Goal: Information Seeking & Learning: Find specific fact

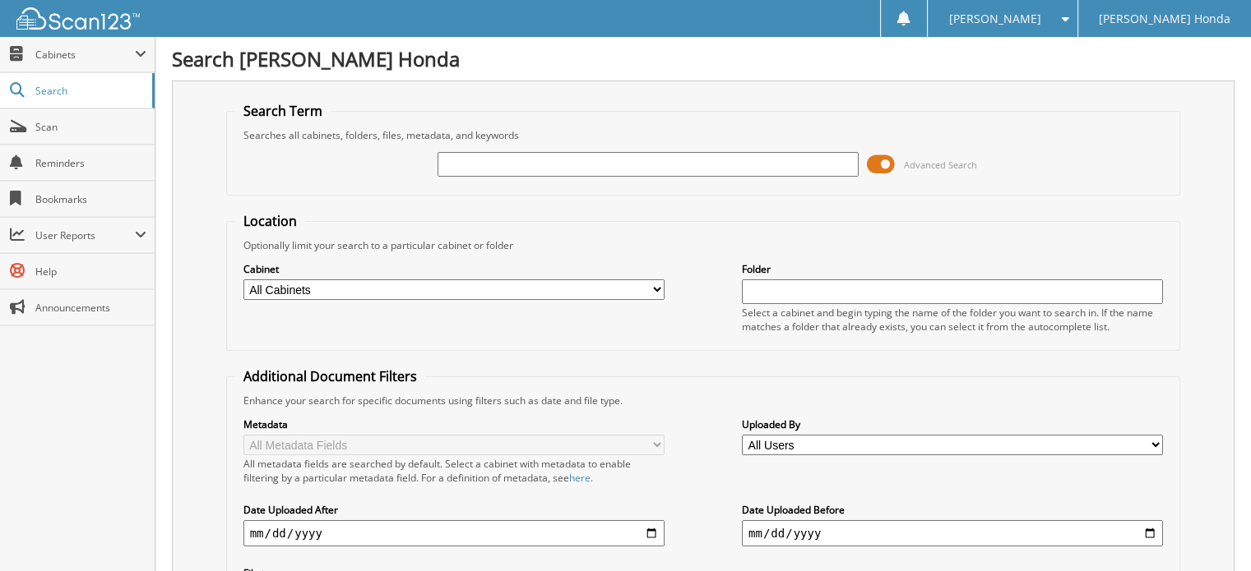
drag, startPoint x: 613, startPoint y: 164, endPoint x: 605, endPoint y: 169, distance: 10.0
click at [613, 164] on input "text" at bounding box center [647, 164] width 421 height 25
type input "[PERSON_NAME]"
click at [497, 287] on select "All Cabinets 2021 TERMS 2022 TERMS 2023 TERMS 2024 PAYROLL 2024 TERMS 2025 TERMS" at bounding box center [453, 290] width 421 height 21
select select "20961"
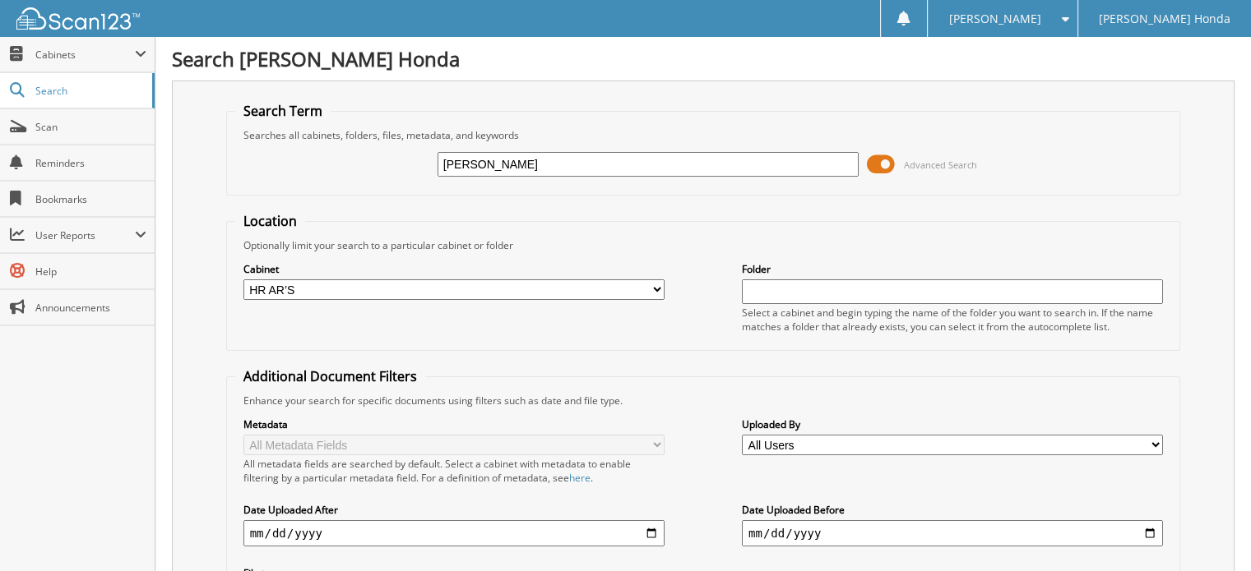
click at [243, 280] on select "All Cabinets 2021 TERMS 2022 TERMS 2023 TERMS 2024 PAYROLL 2024 TERMS 2025 TERMS" at bounding box center [453, 290] width 421 height 21
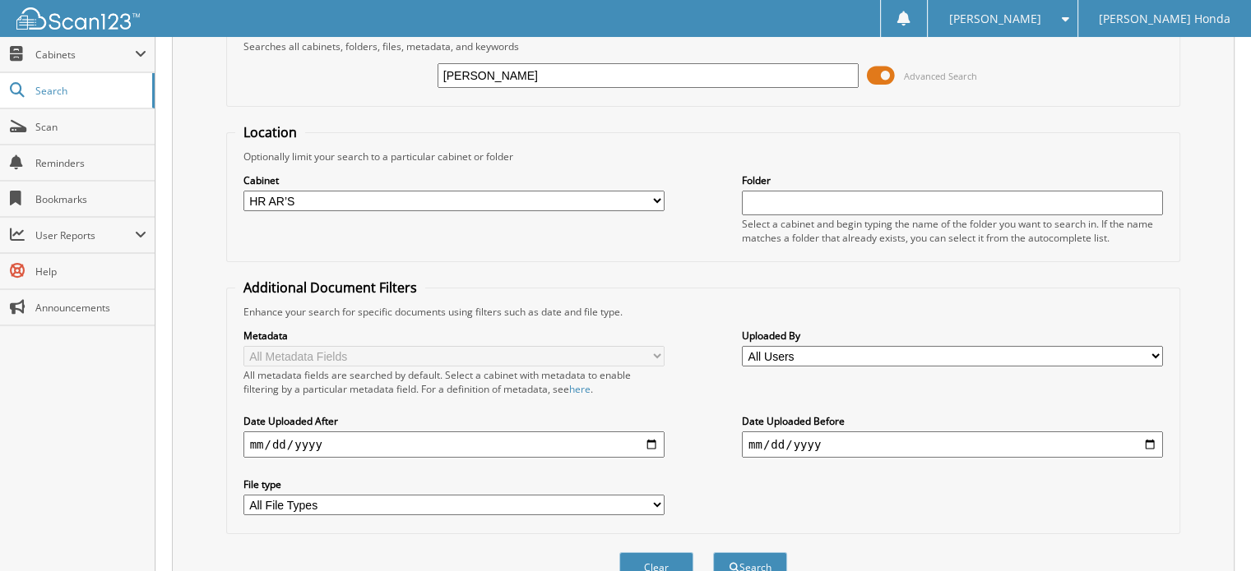
scroll to position [160, 0]
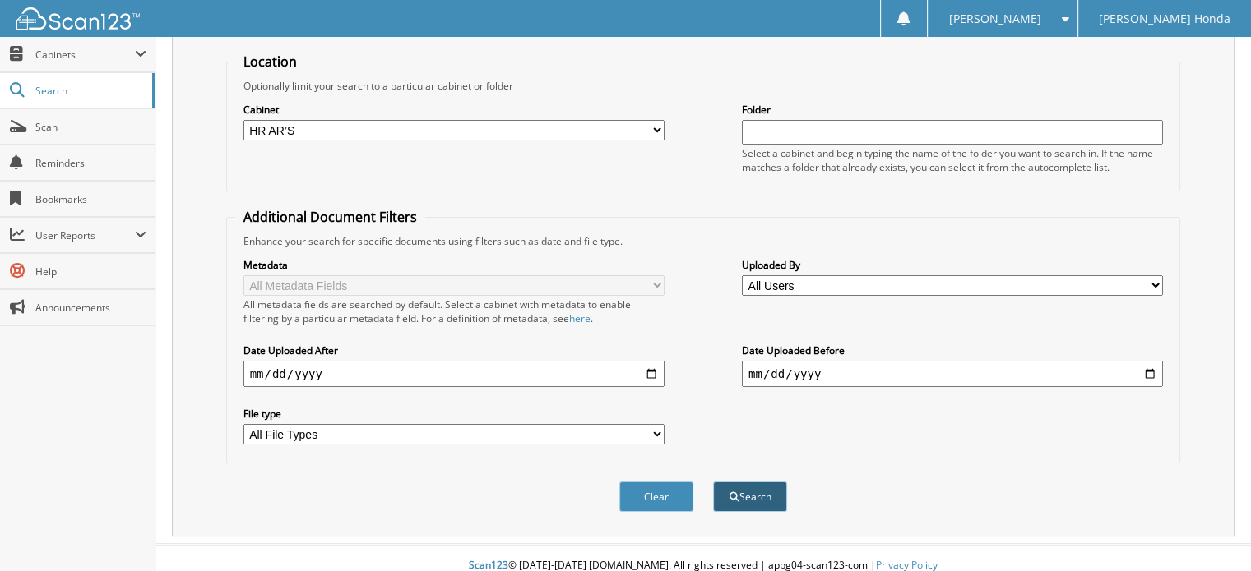
click at [756, 485] on button "Search" at bounding box center [750, 497] width 74 height 30
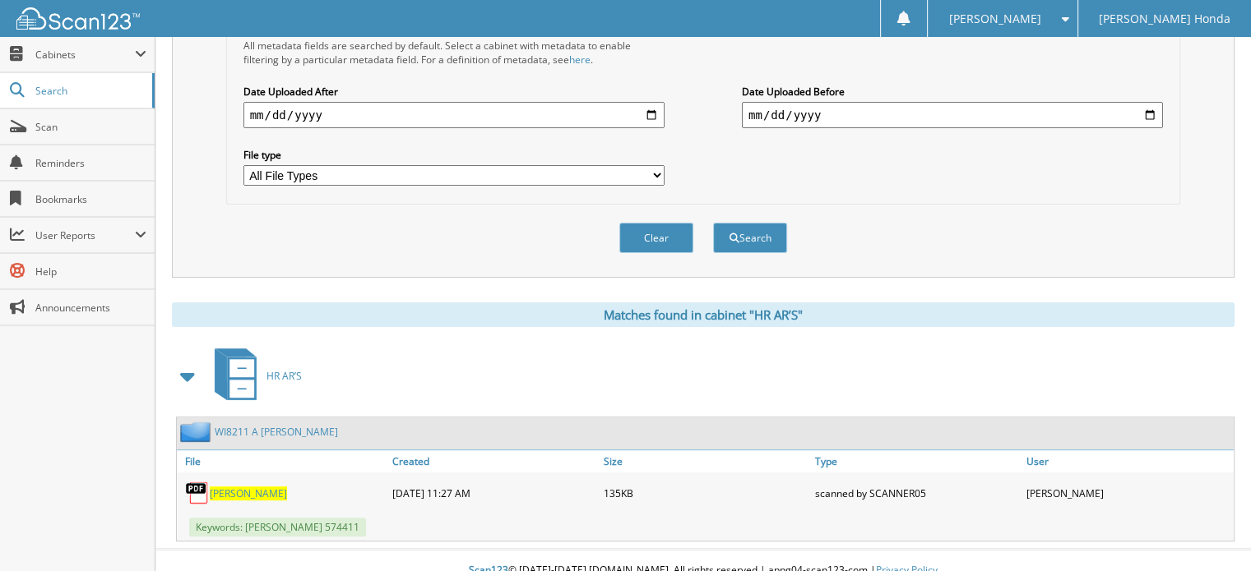
scroll to position [420, 0]
